Goal: Check status: Check status

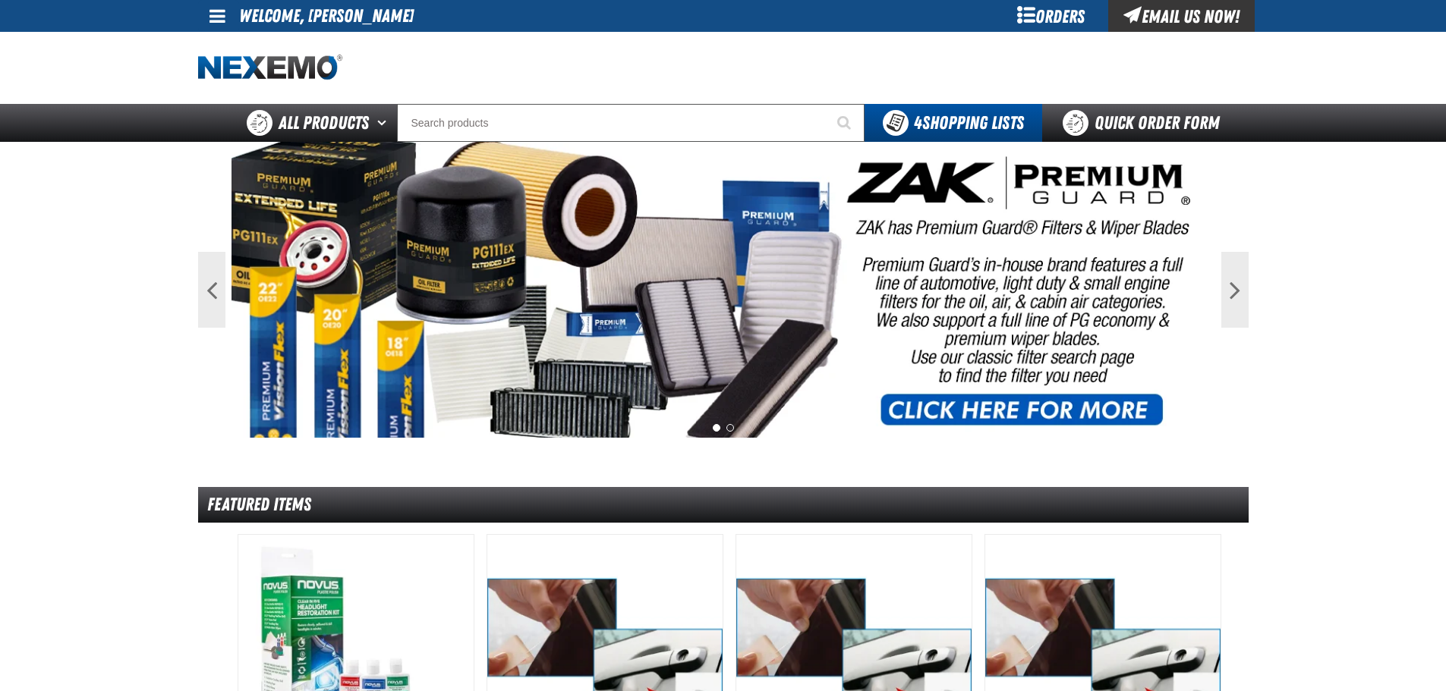
click at [219, 15] on span at bounding box center [217, 16] width 16 height 18
click at [234, 46] on link "My Account My Account" at bounding box center [239, 45] width 68 height 14
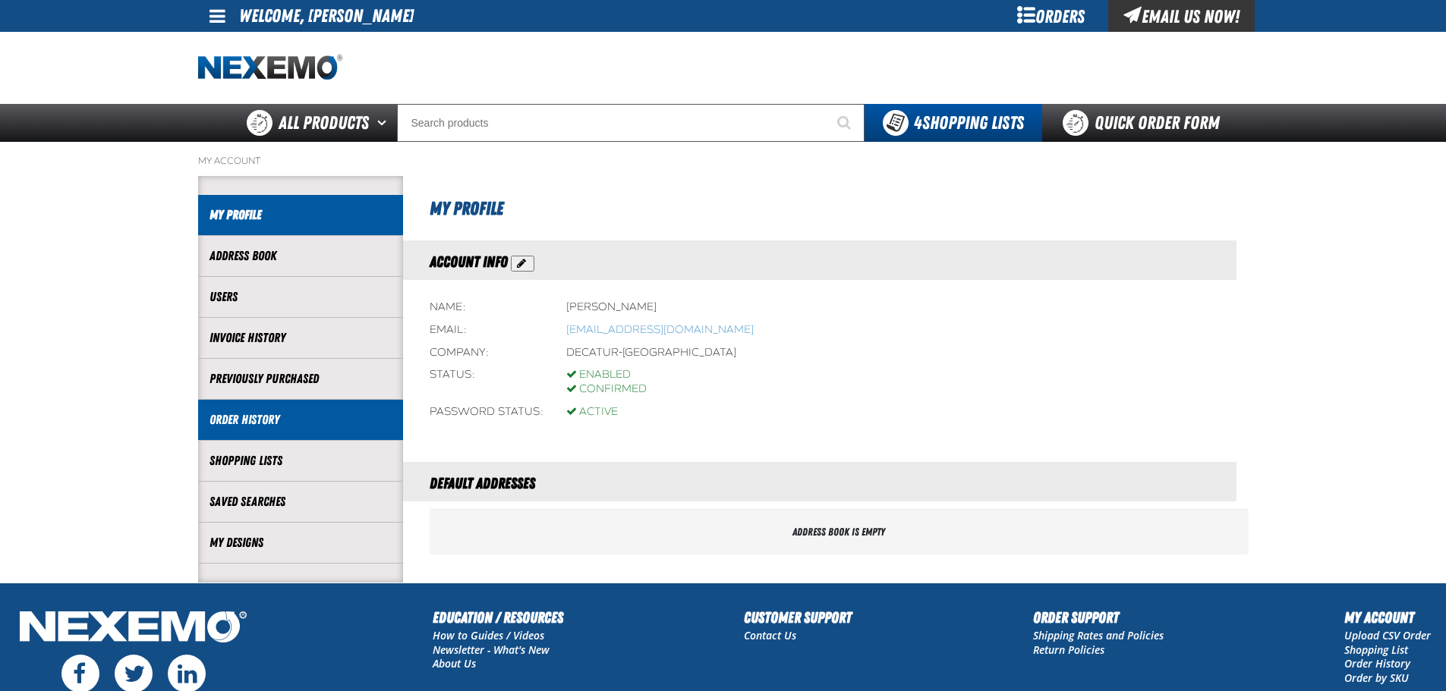
click at [253, 426] on link "Order History" at bounding box center [300, 419] width 182 height 17
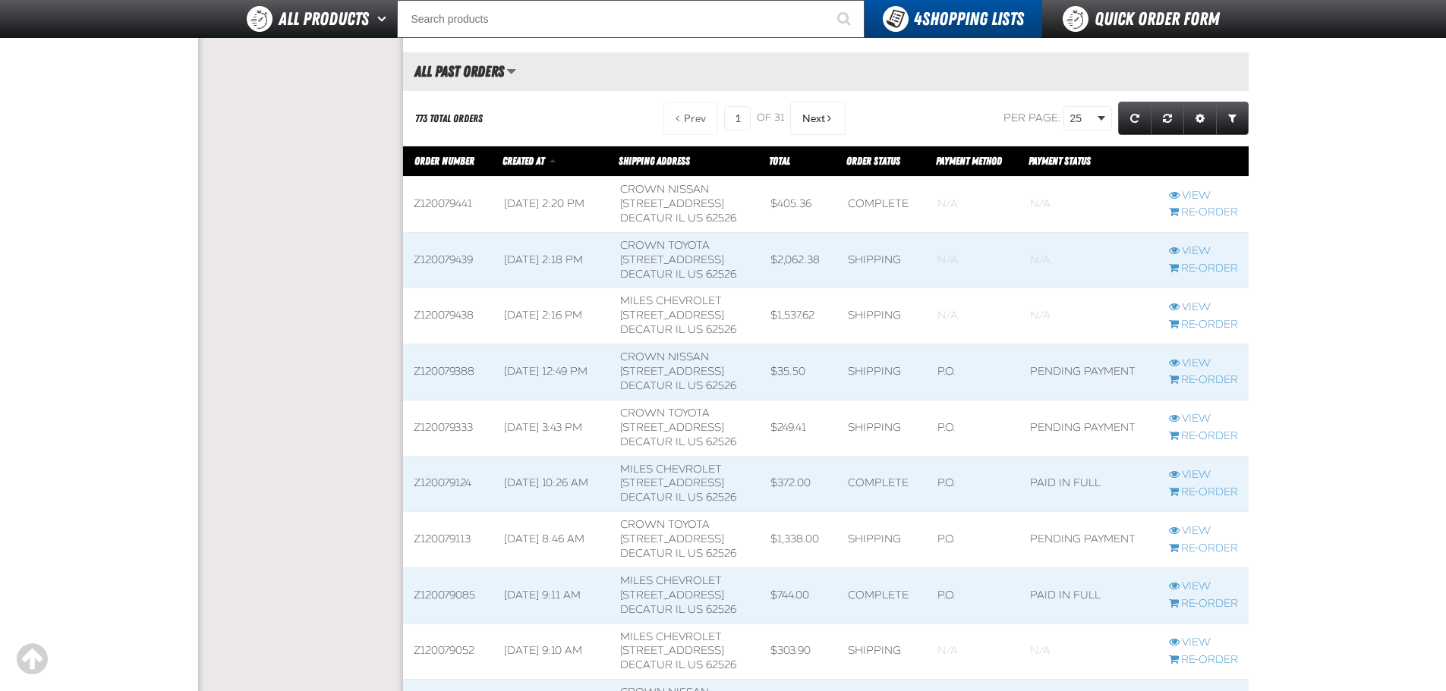
scroll to position [835, 0]
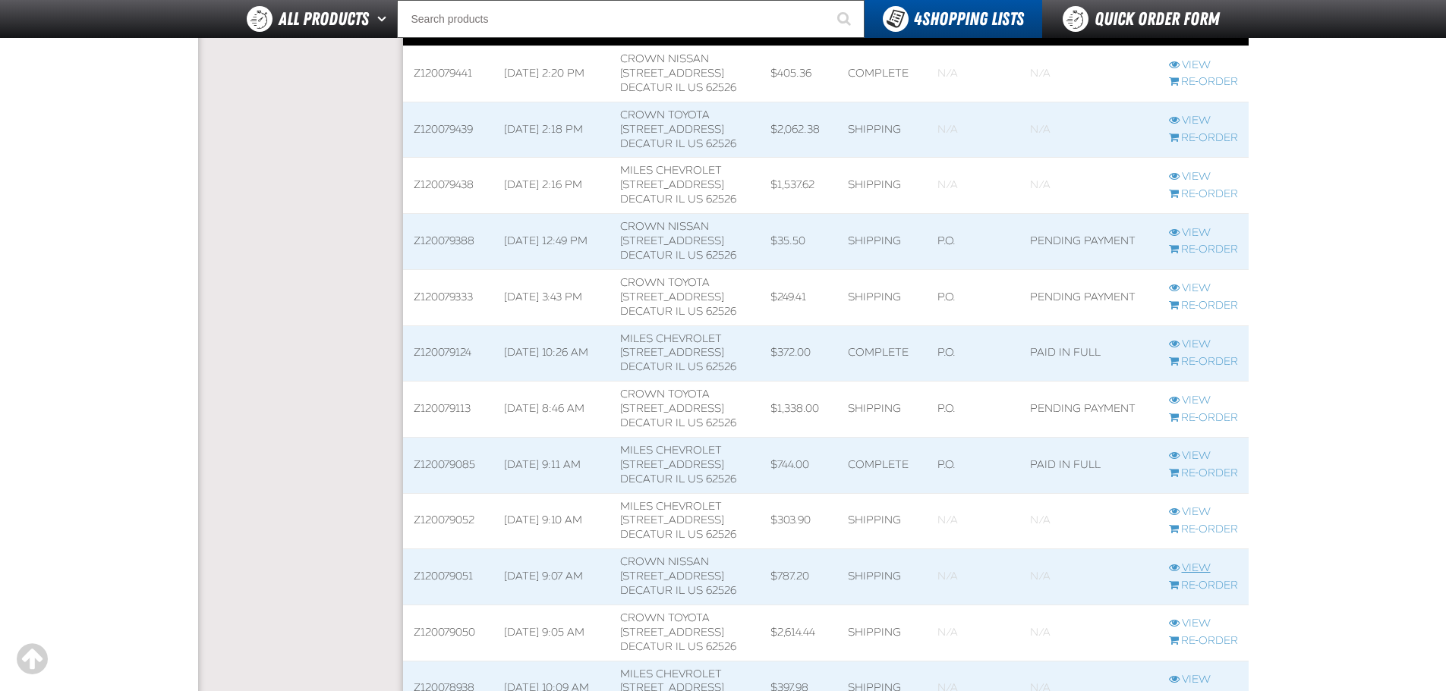
click at [1198, 572] on link "View" at bounding box center [1203, 569] width 69 height 14
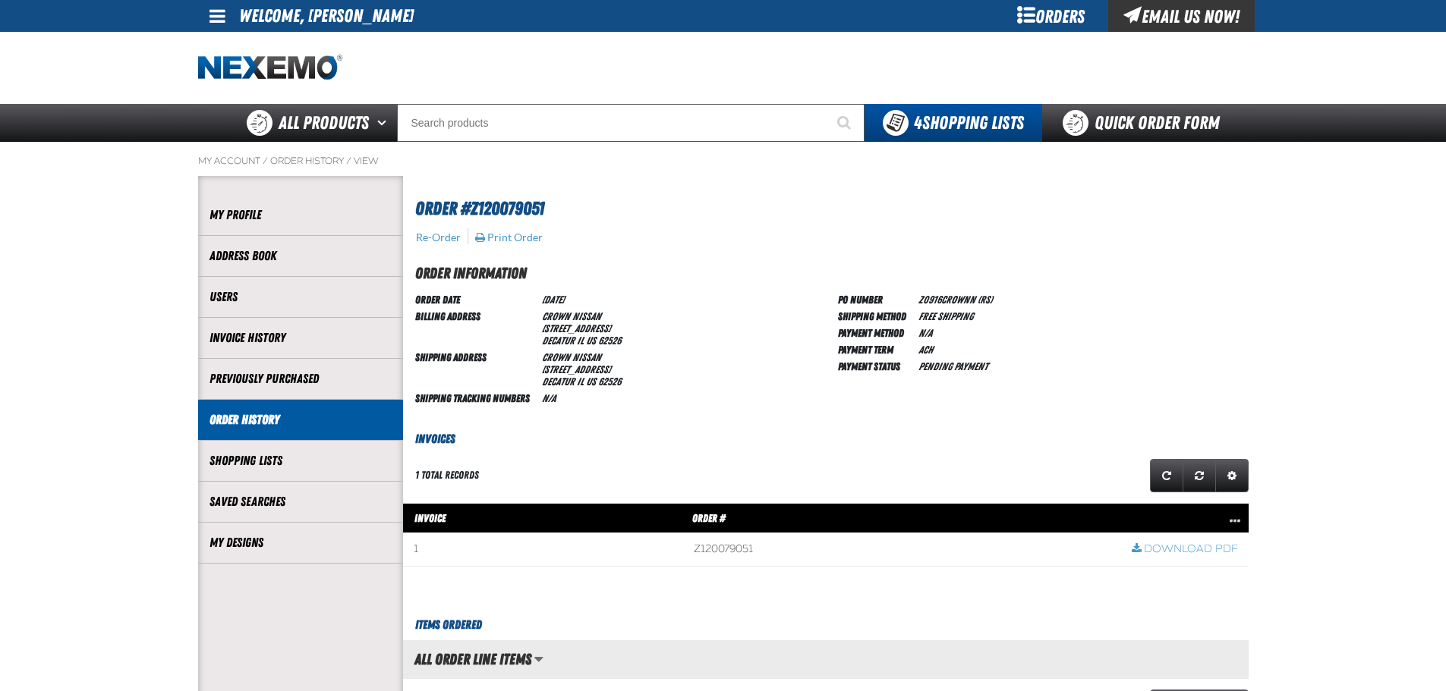
click at [244, 424] on link "Order History" at bounding box center [300, 419] width 182 height 17
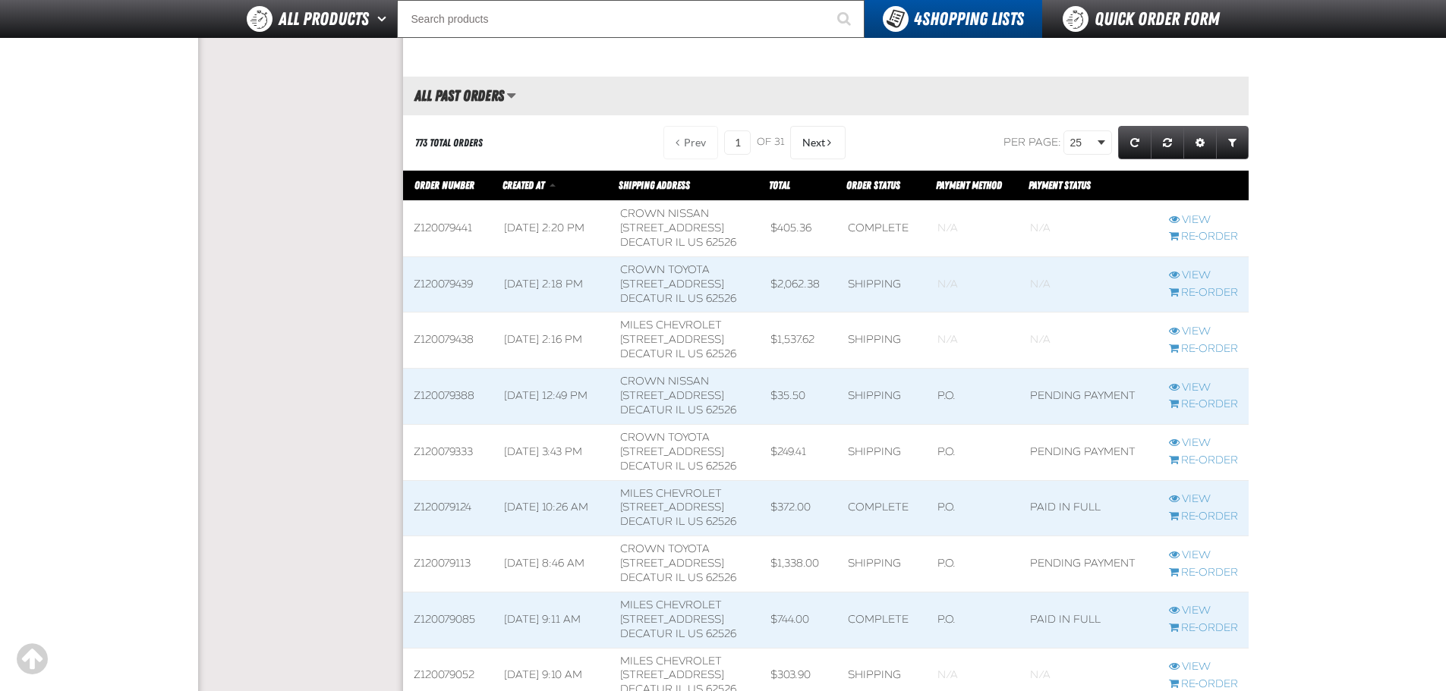
scroll to position [683, 0]
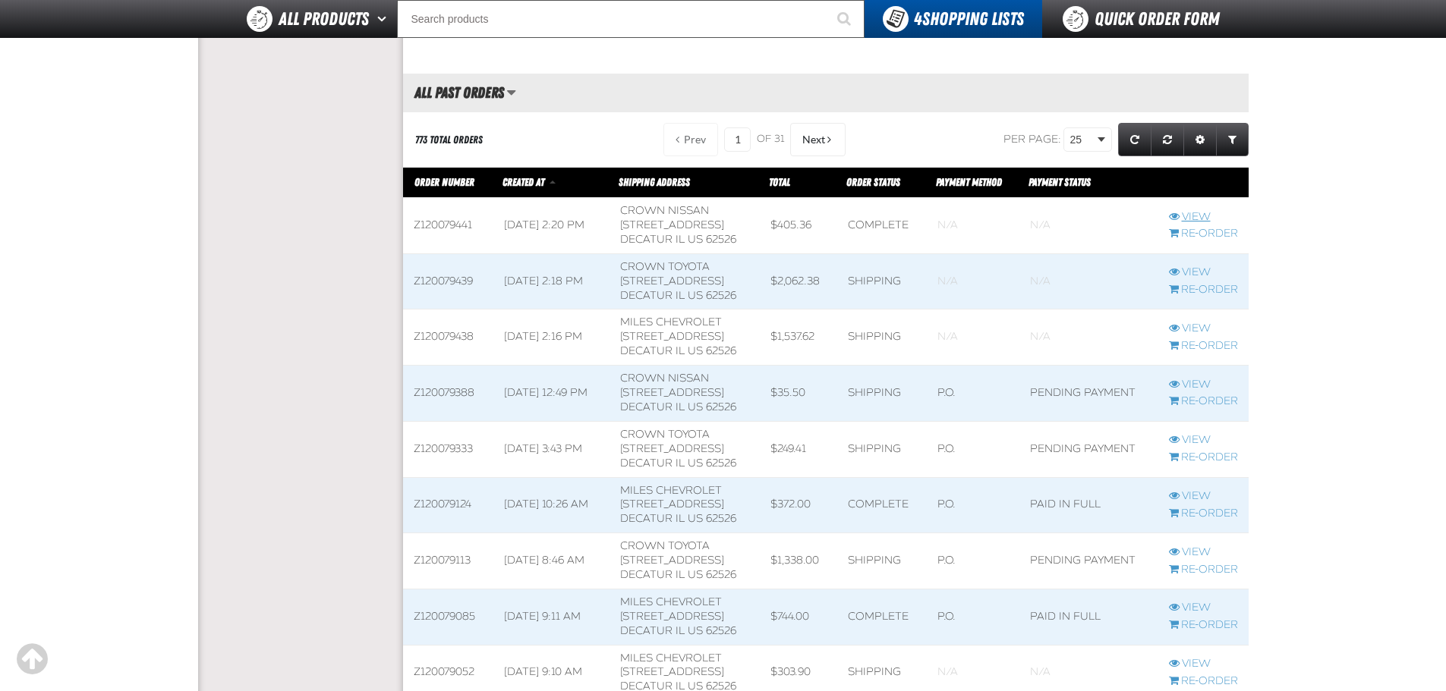
click at [1199, 217] on link "View" at bounding box center [1203, 217] width 69 height 14
click at [1186, 386] on link "View" at bounding box center [1203, 385] width 69 height 14
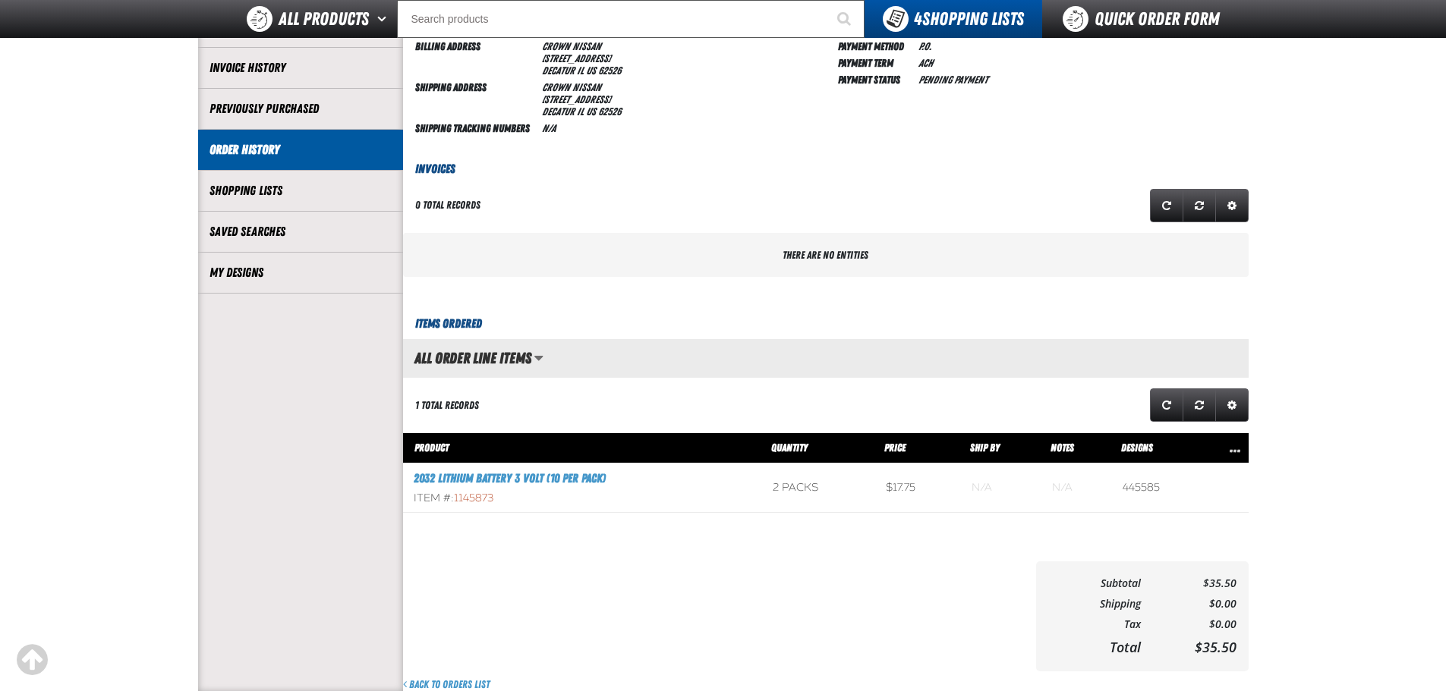
scroll to position [455, 0]
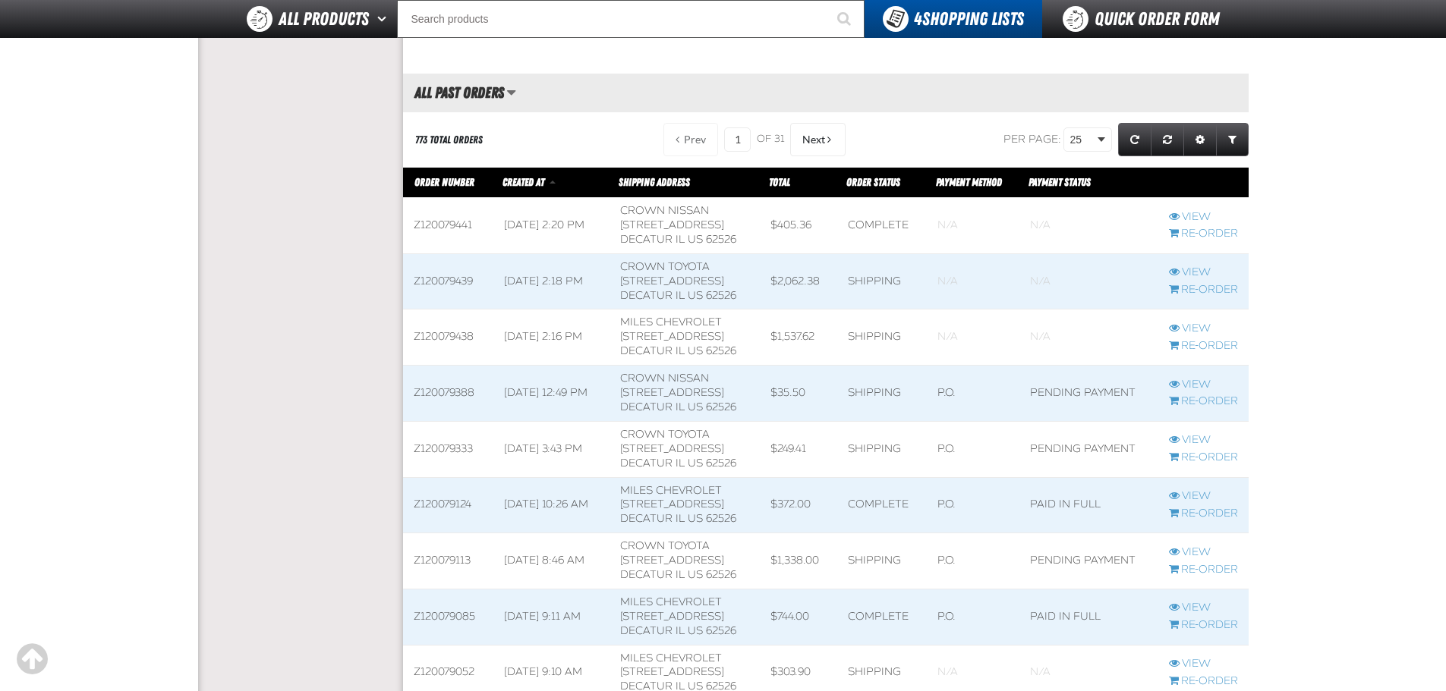
scroll to position [683, 0]
click at [1196, 329] on link "View" at bounding box center [1203, 329] width 69 height 14
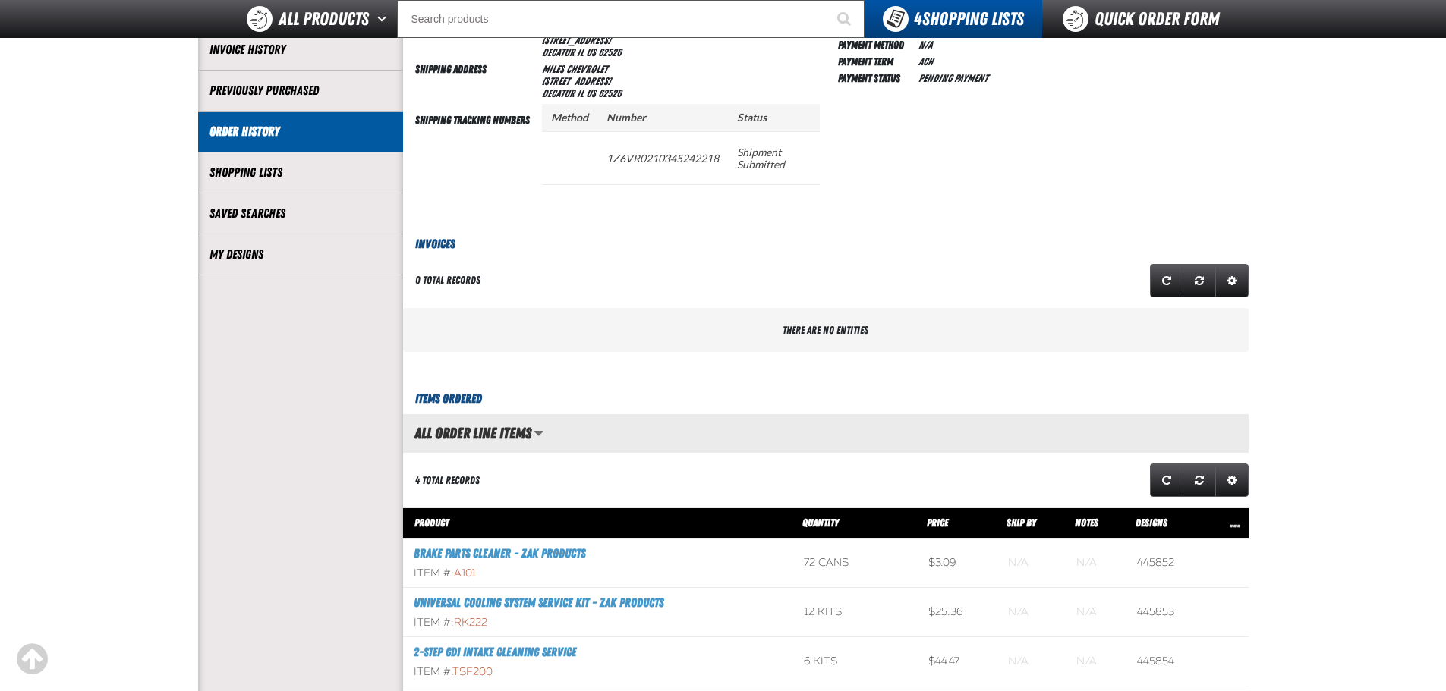
scroll to position [228, 0]
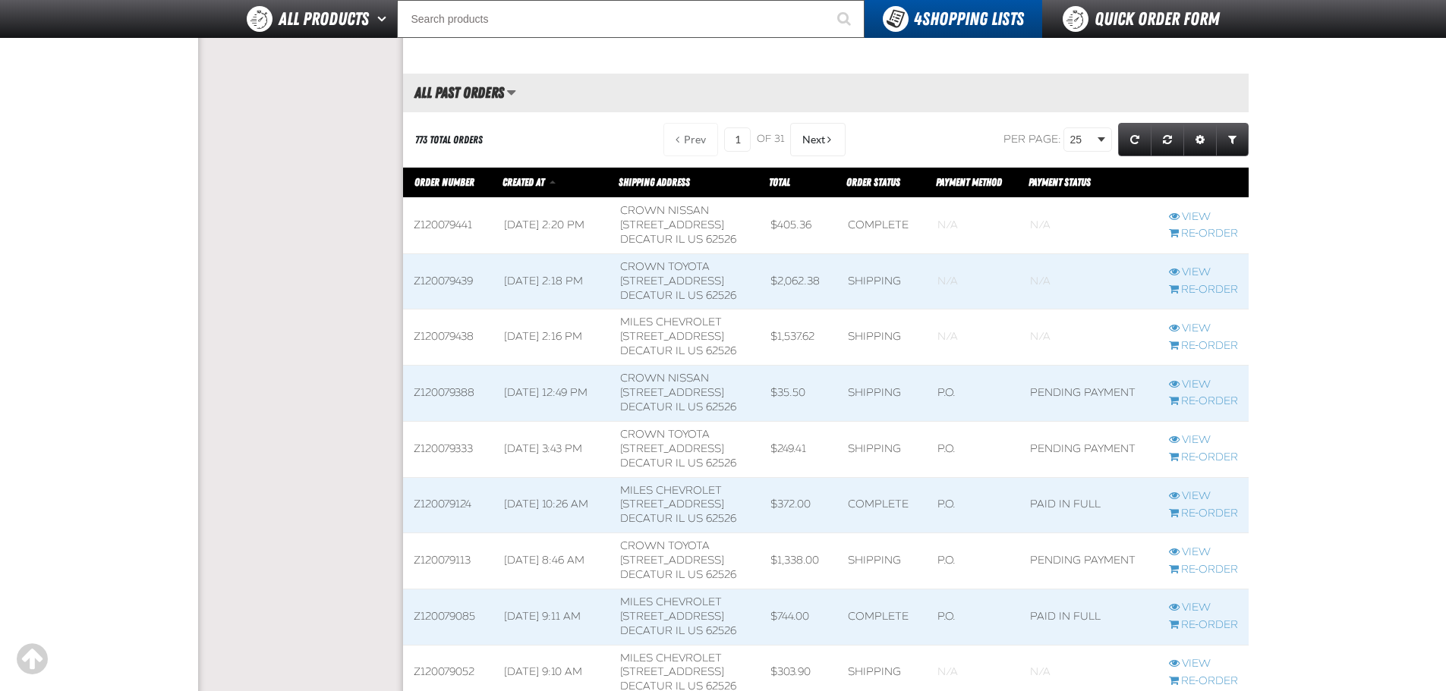
scroll to position [1, 1]
click at [1192, 274] on link "View" at bounding box center [1203, 273] width 69 height 14
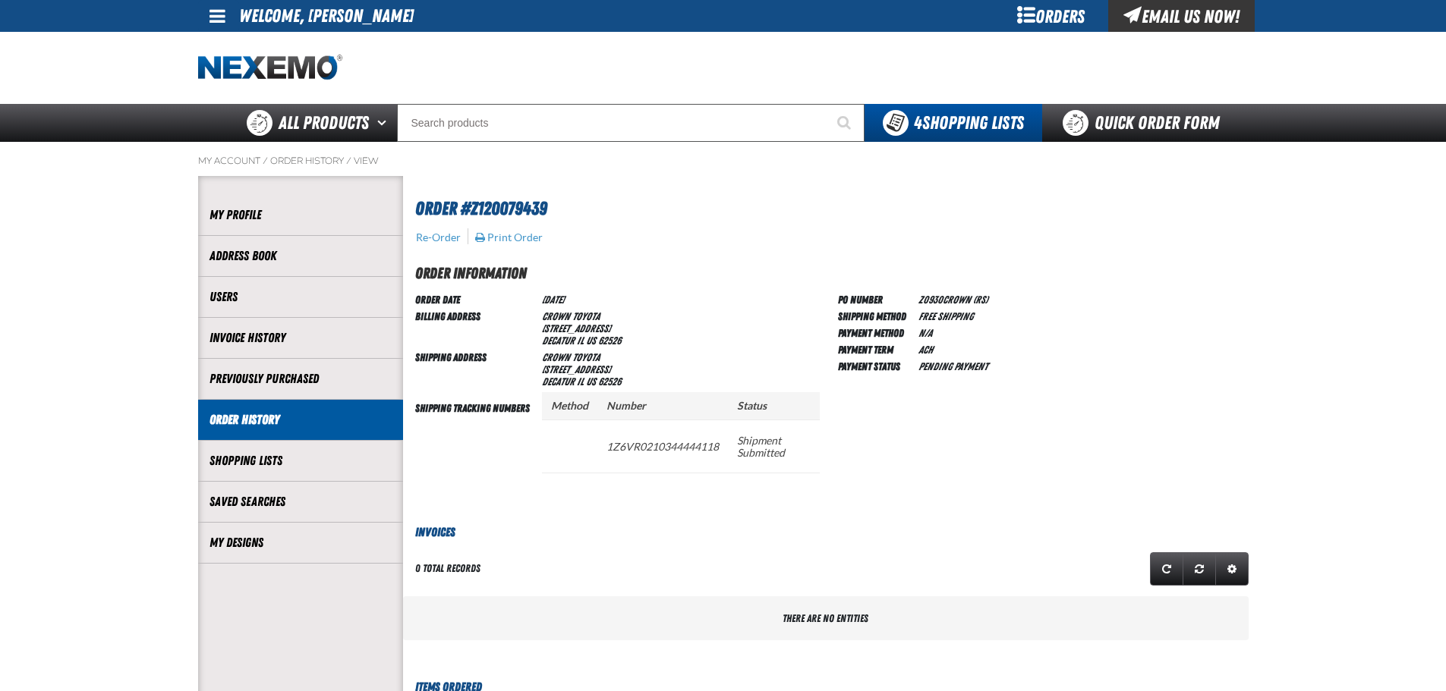
scroll to position [1, 1]
drag, startPoint x: 606, startPoint y: 449, endPoint x: 719, endPoint y: 451, distance: 112.3
click at [719, 451] on td "1Z6VR0210344444118" at bounding box center [662, 446] width 131 height 53
copy td "1Z6VR0210344444118"
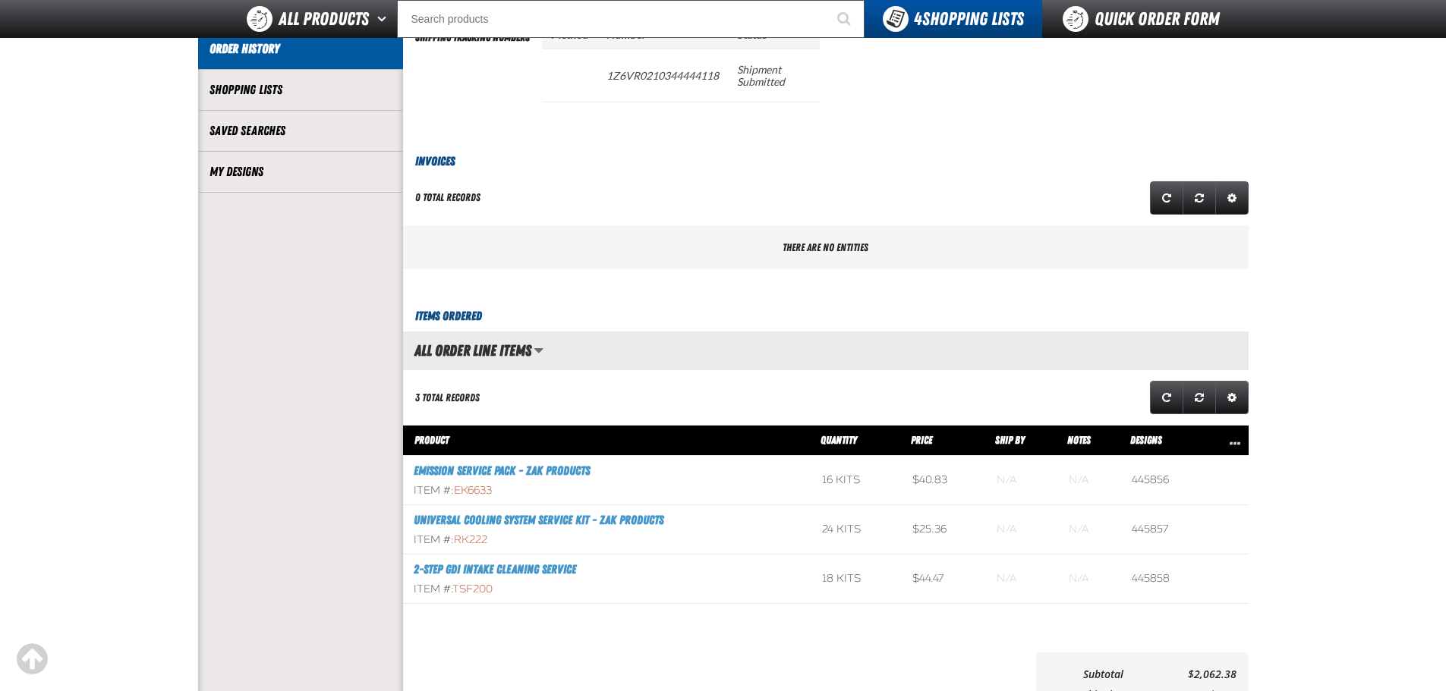
scroll to position [304, 0]
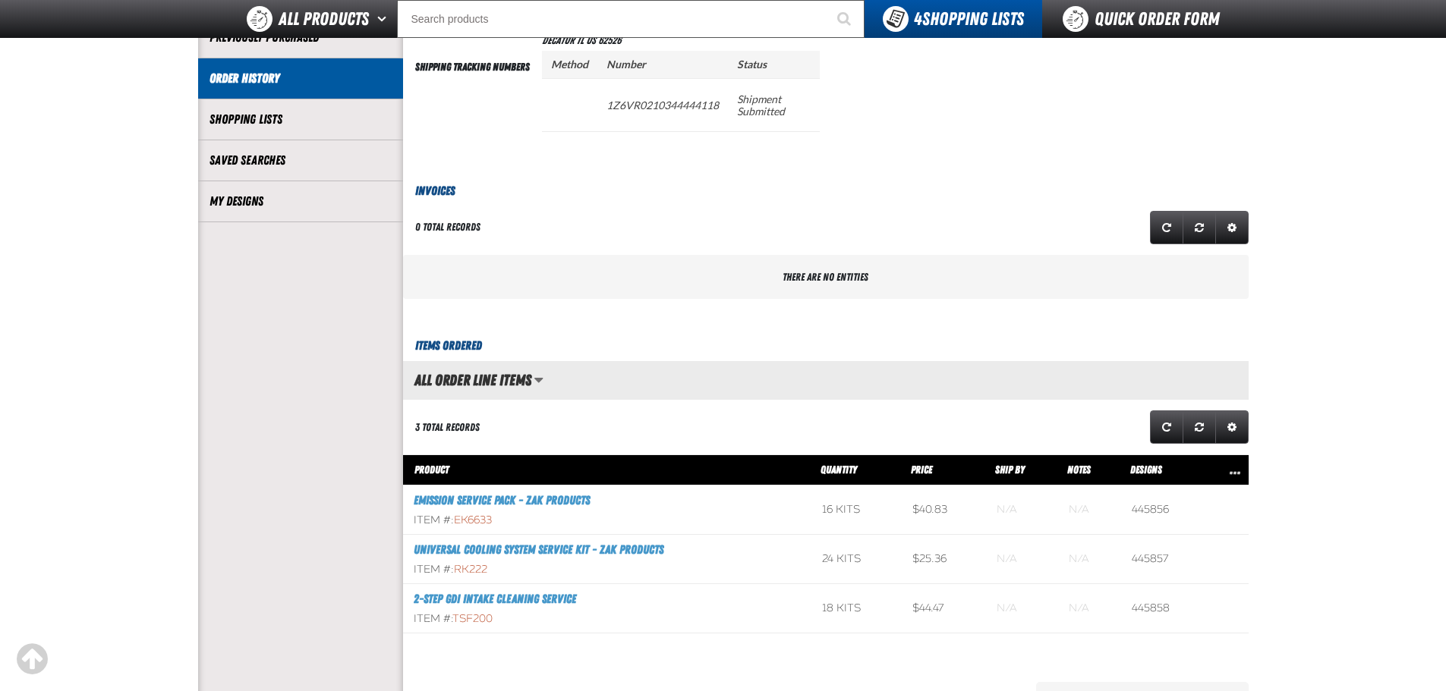
click at [240, 72] on link "Order History" at bounding box center [300, 78] width 182 height 17
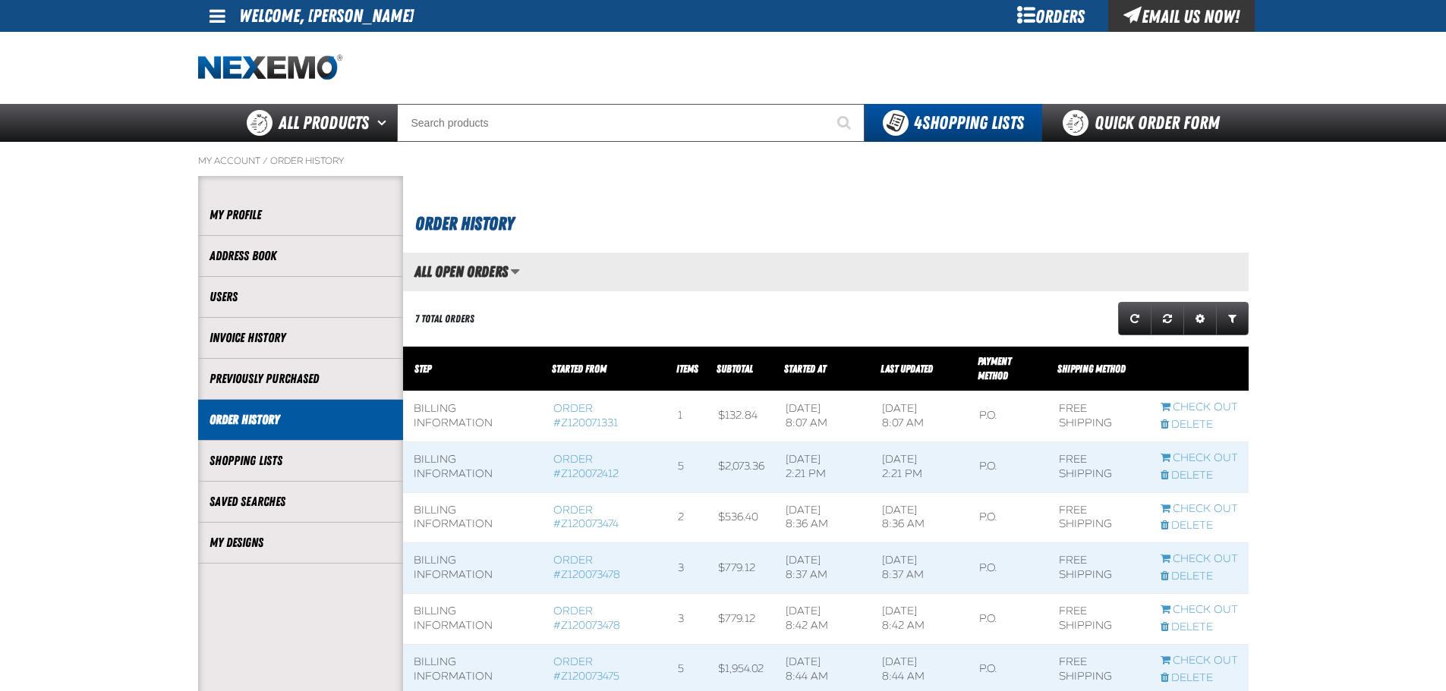
scroll to position [1, 1]
